Goal: Find specific fact: Find specific fact

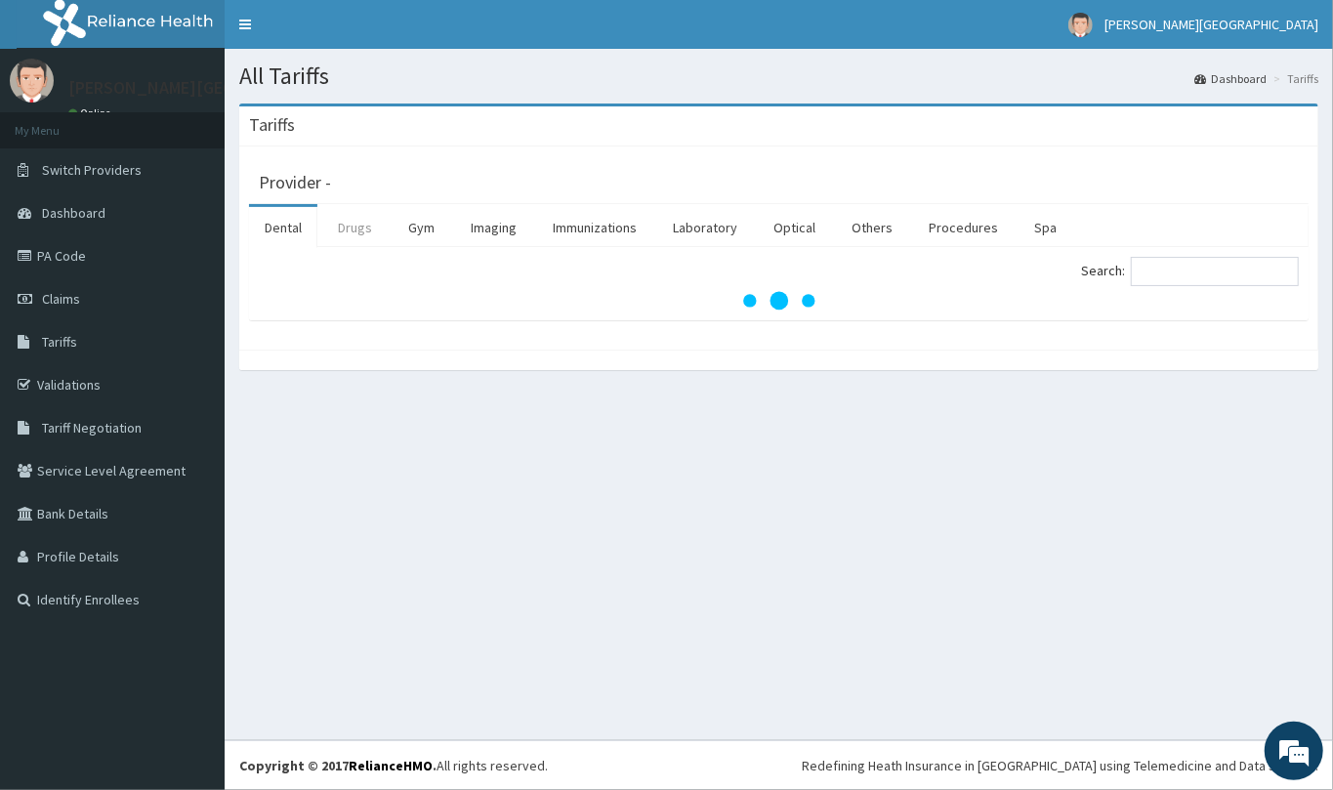
drag, startPoint x: 349, startPoint y: 240, endPoint x: 470, endPoint y: 230, distance: 121.5
click at [349, 239] on link "Drugs" at bounding box center [354, 227] width 65 height 41
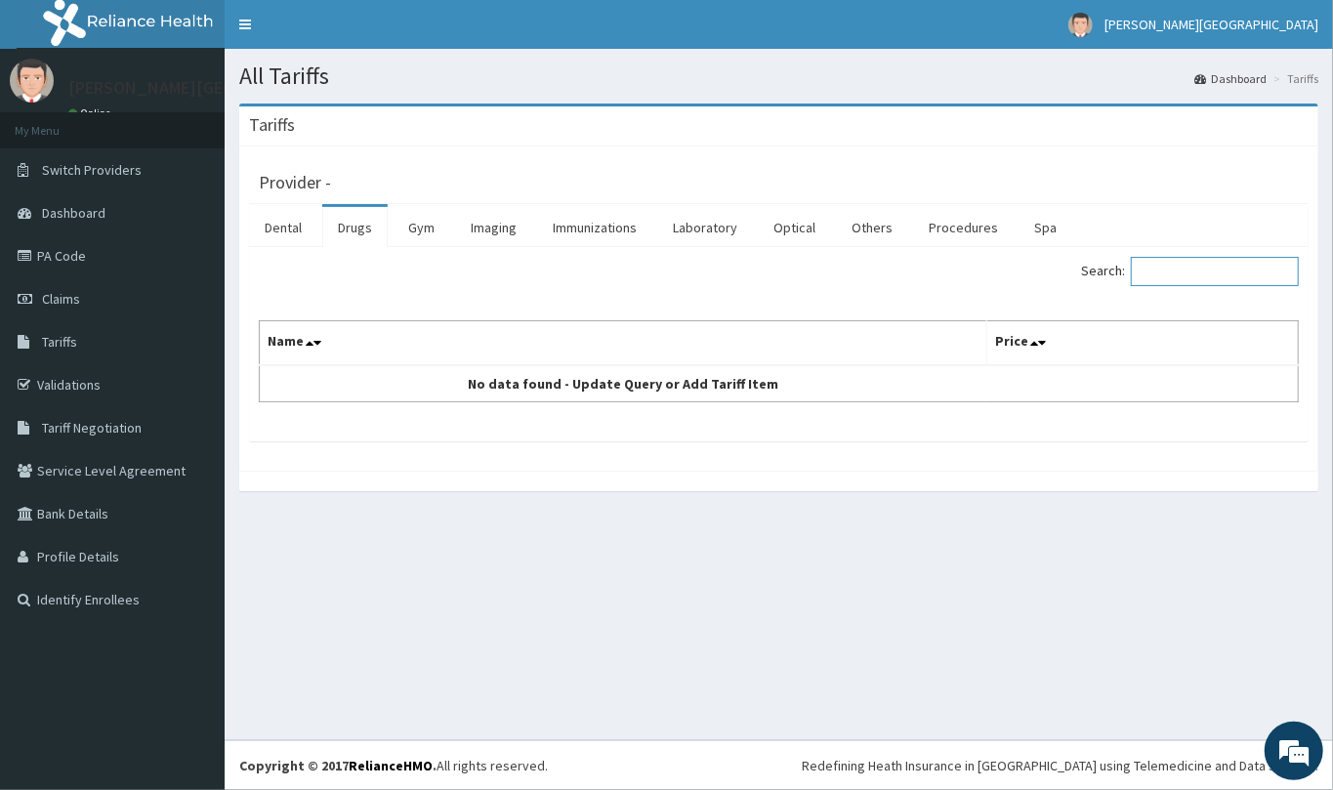
click at [1186, 279] on input "Search:" at bounding box center [1215, 271] width 168 height 29
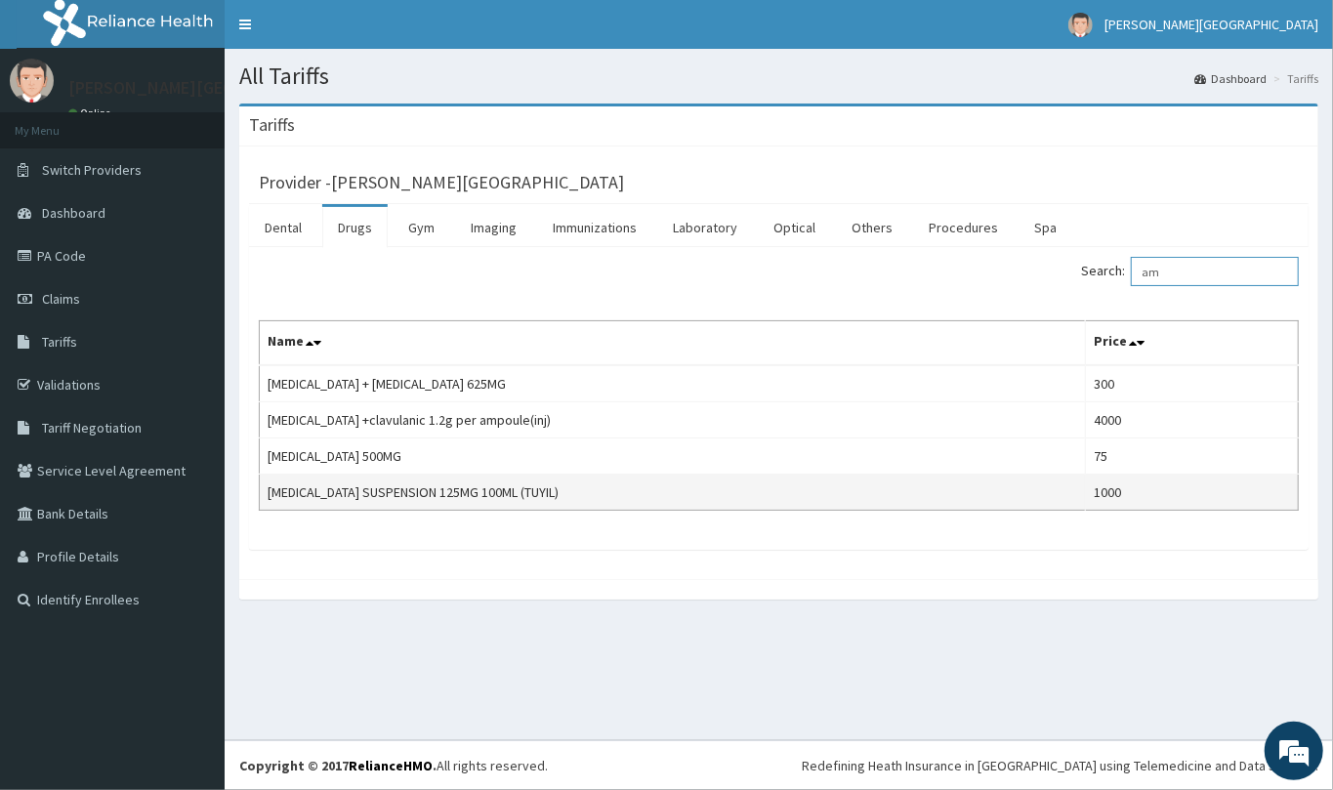
type input "a"
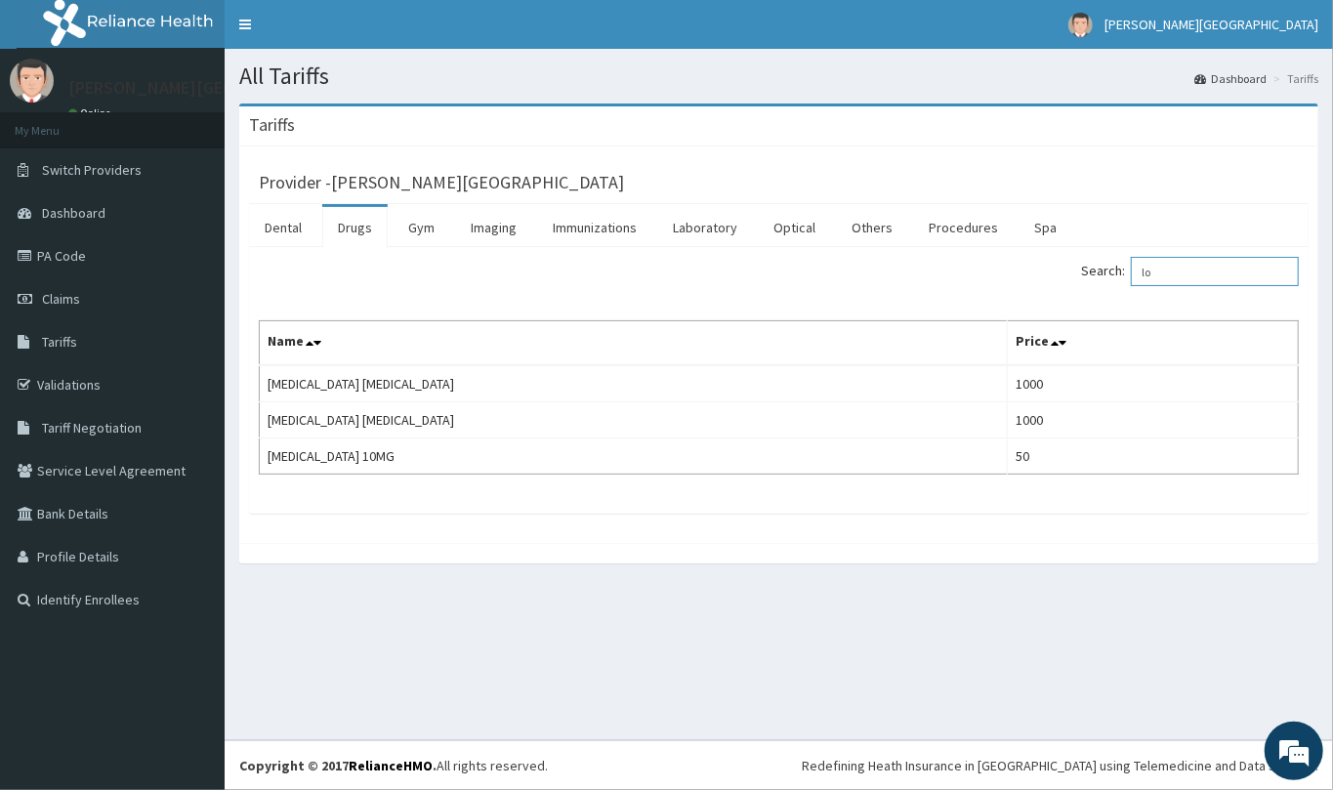
type input "l"
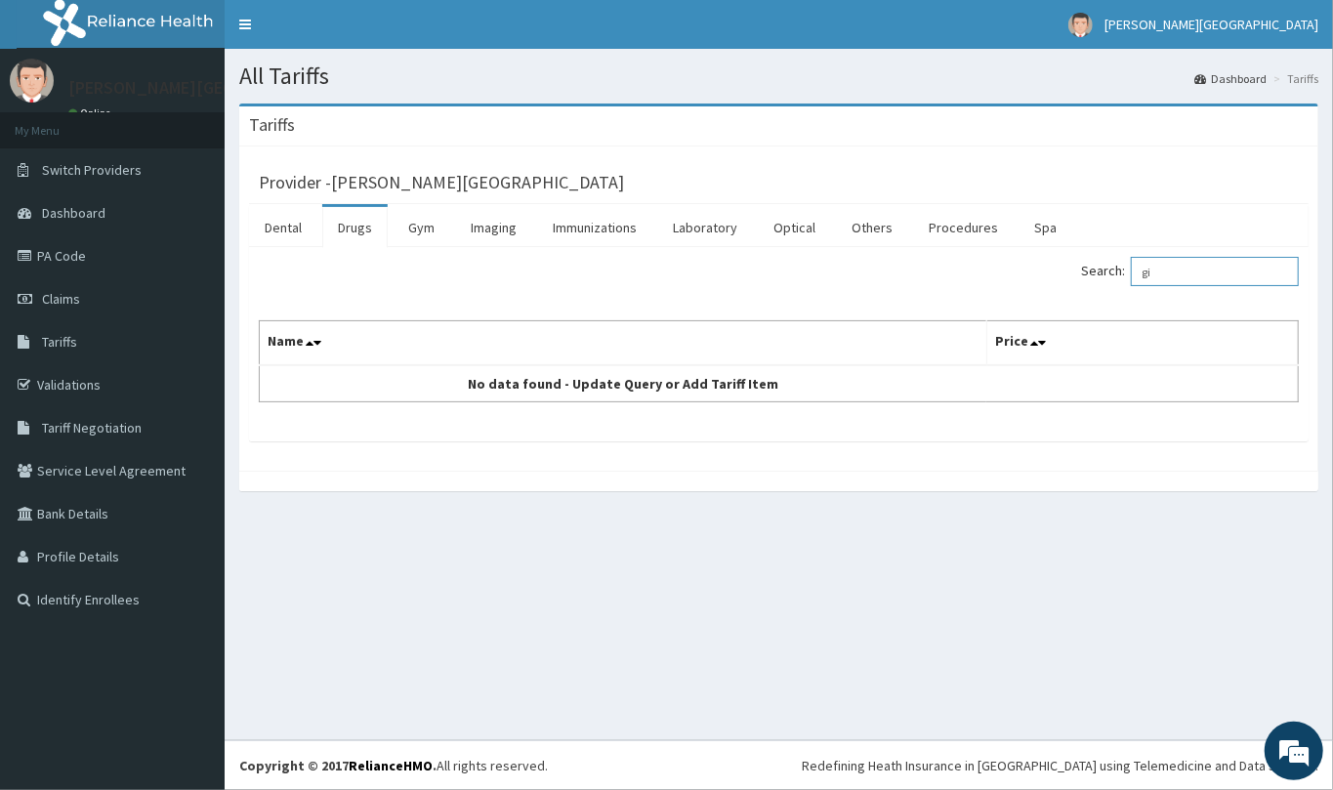
type input "g"
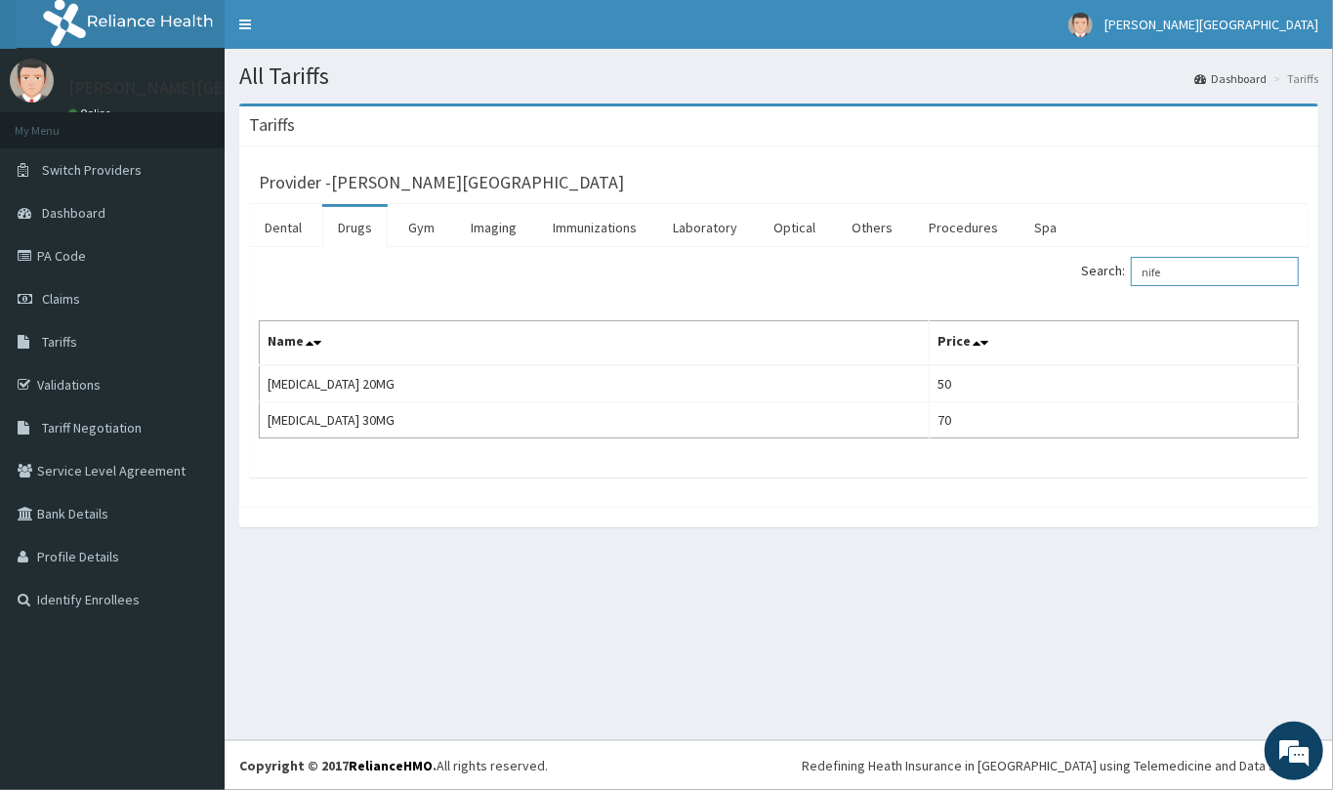
type input "nife"
click at [56, 252] on link "PA Code" at bounding box center [112, 255] width 225 height 43
